Goal: Information Seeking & Learning: Learn about a topic

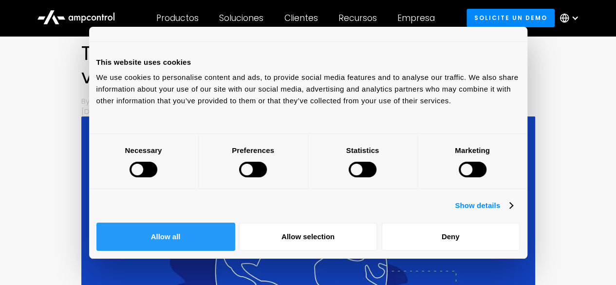
click at [235, 222] on button "Allow all" at bounding box center [165, 236] width 139 height 28
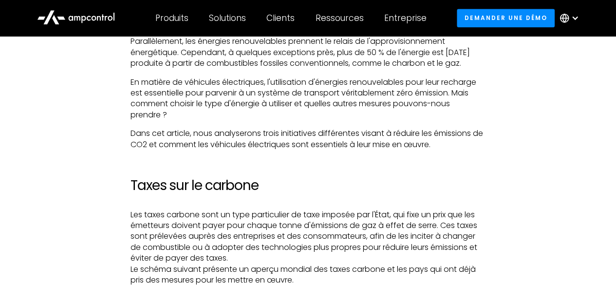
scroll to position [633, 0]
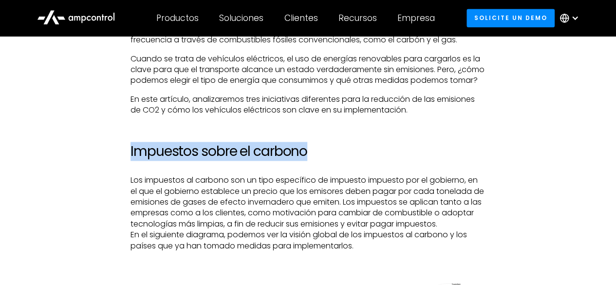
drag, startPoint x: 128, startPoint y: 170, endPoint x: 324, endPoint y: 170, distance: 196.2
copy h2 "Impuestos sobre el carbono"
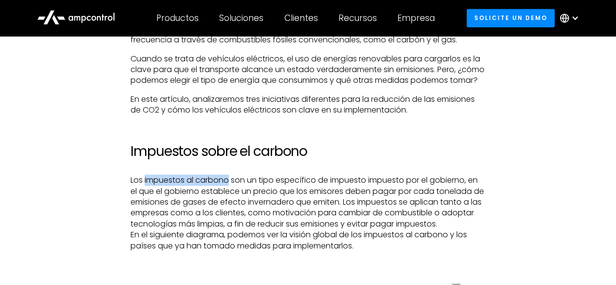
drag, startPoint x: 144, startPoint y: 203, endPoint x: 229, endPoint y: 202, distance: 84.7
click at [229, 202] on p "Los impuestos al carbono son un tipo específico de impuesto impuesto por el gob…" at bounding box center [307, 213] width 355 height 76
copy p "impuestos al carbono"
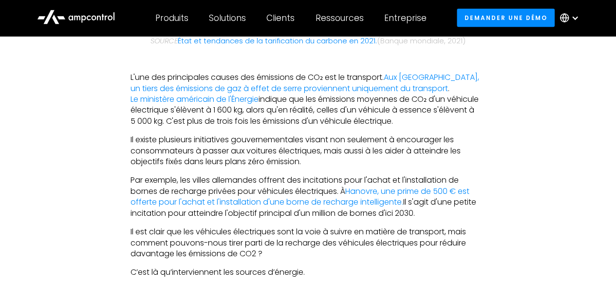
scroll to position [1120, 0]
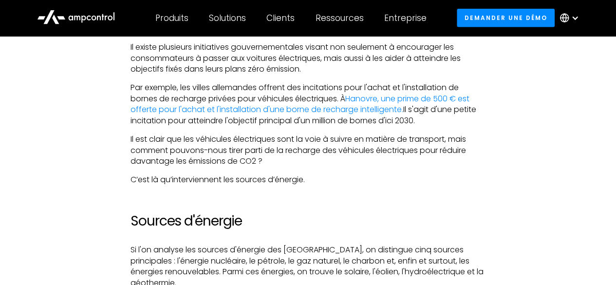
scroll to position [1217, 0]
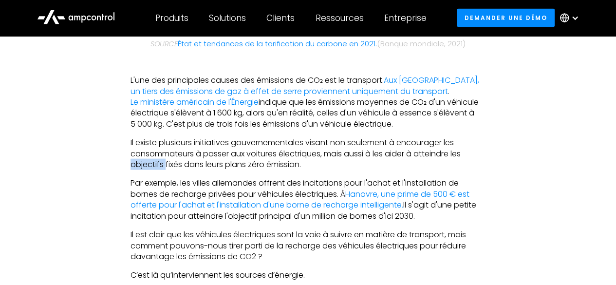
scroll to position [1120, 0]
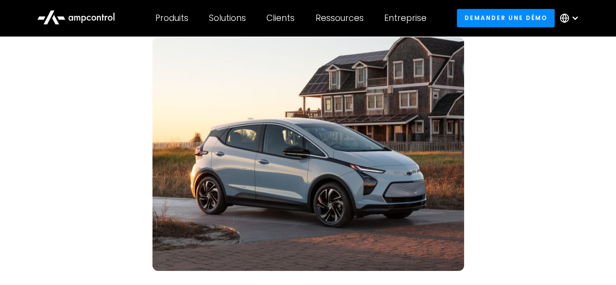
scroll to position [2239, 0]
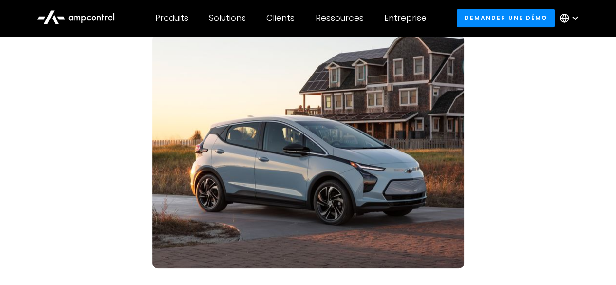
drag, startPoint x: 26, startPoint y: 70, endPoint x: 14, endPoint y: 10, distance: 61.2
